Goal: Task Accomplishment & Management: Manage account settings

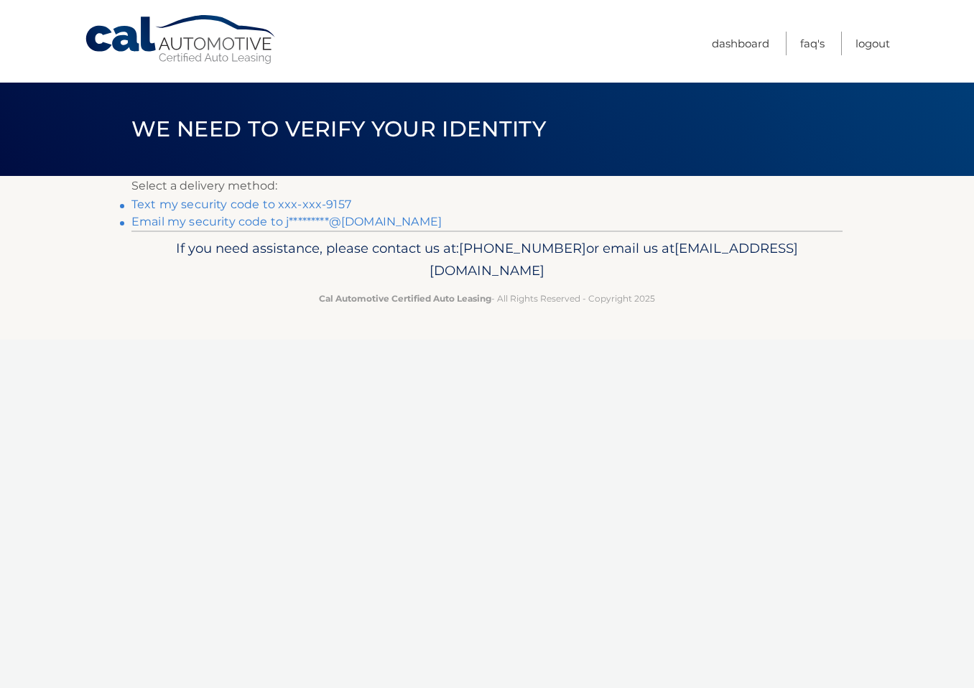
click at [236, 203] on link "Text my security code to xxx-xxx-9157" at bounding box center [241, 205] width 220 height 14
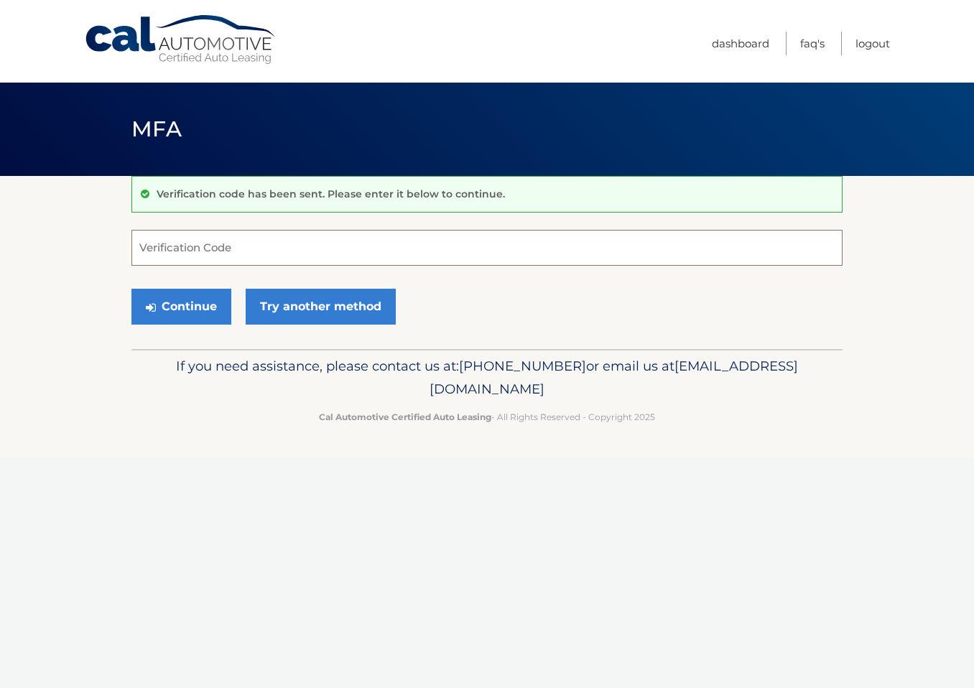
click at [198, 241] on input "Verification Code" at bounding box center [486, 248] width 711 height 36
type input "856416"
click at [191, 320] on button "Continue" at bounding box center [181, 307] width 100 height 36
